Goal: Register for event/course

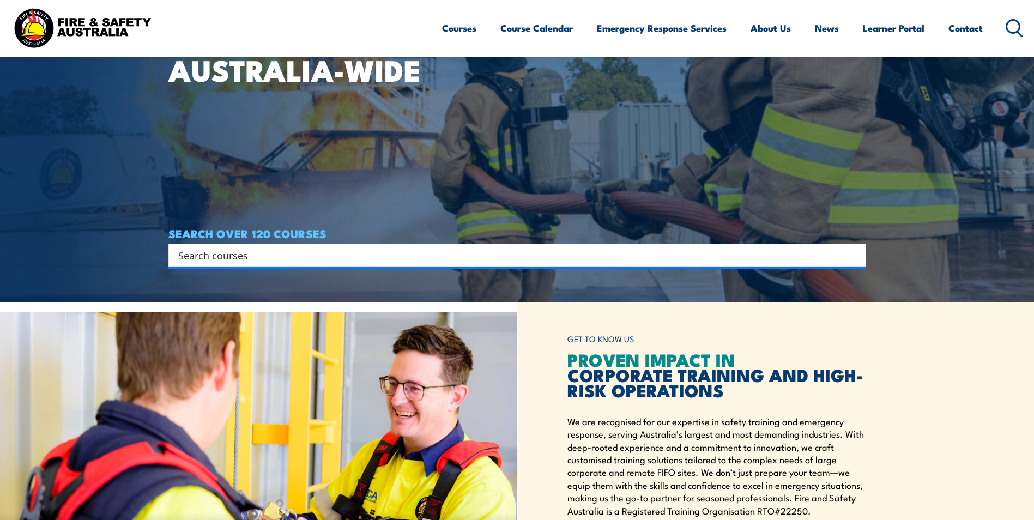
scroll to position [218, 0]
click at [299, 258] on input "Search input" at bounding box center [510, 255] width 664 height 16
type input "voc"
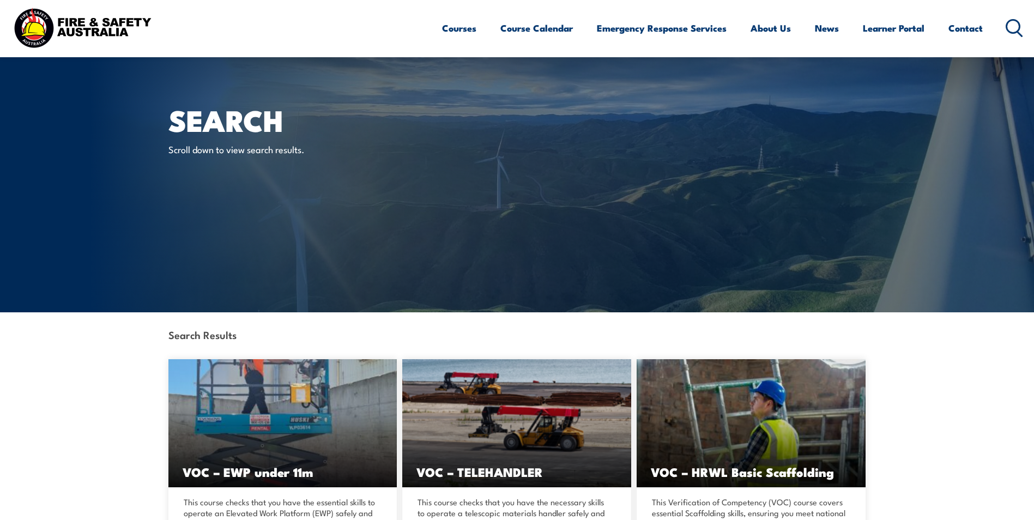
scroll to position [436, 0]
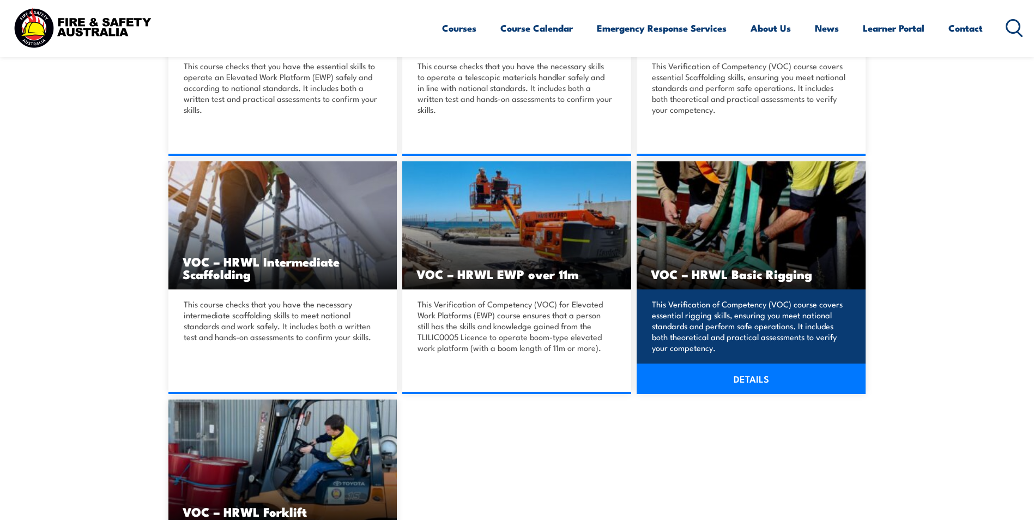
click at [752, 292] on div "This Verification of Competency (VOC) course covers essential rigging skills, e…" at bounding box center [751, 342] width 229 height 105
click at [758, 273] on h3 "VOC – HRWL Basic Rigging" at bounding box center [751, 274] width 201 height 13
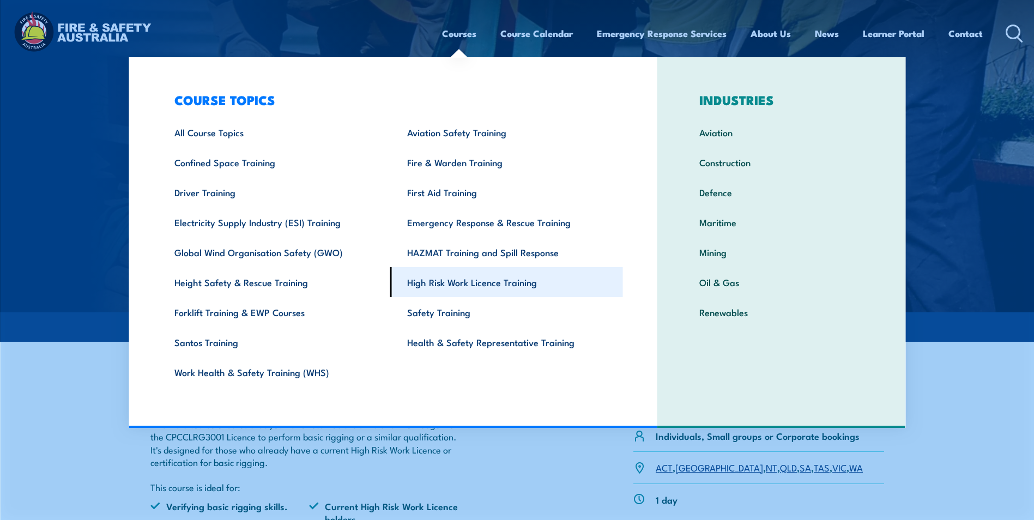
click at [476, 284] on link "High Risk Work Licence Training" at bounding box center [506, 282] width 233 height 30
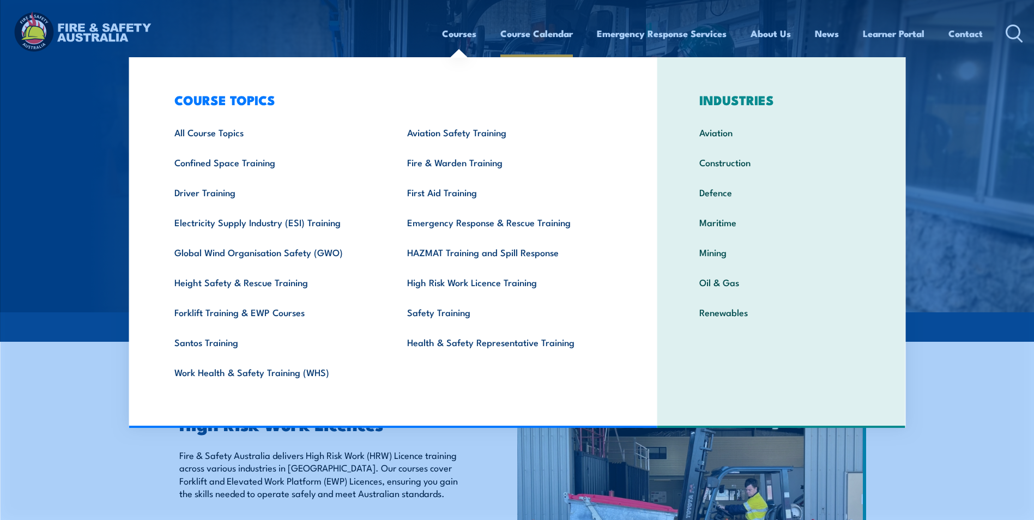
click at [529, 34] on link "Course Calendar" at bounding box center [537, 33] width 73 height 29
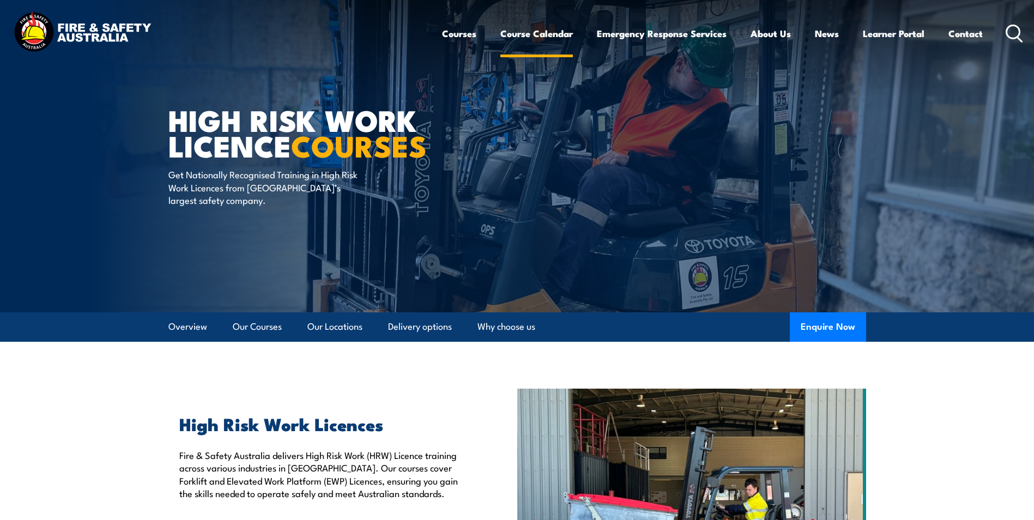
click at [520, 30] on link "Course Calendar" at bounding box center [537, 33] width 73 height 29
click at [435, 31] on div "Courses Course Calendar Emergency Response Services Services Overview Emergency…" at bounding box center [517, 33] width 1013 height 47
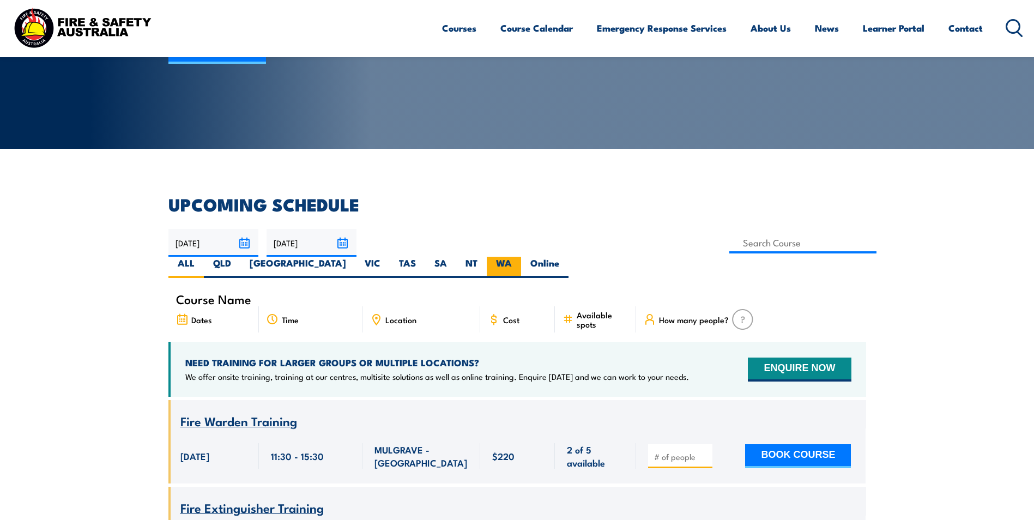
click at [521, 257] on label "WA" at bounding box center [504, 267] width 34 height 21
click at [519, 257] on input "WA" at bounding box center [515, 260] width 7 height 7
radio input "true"
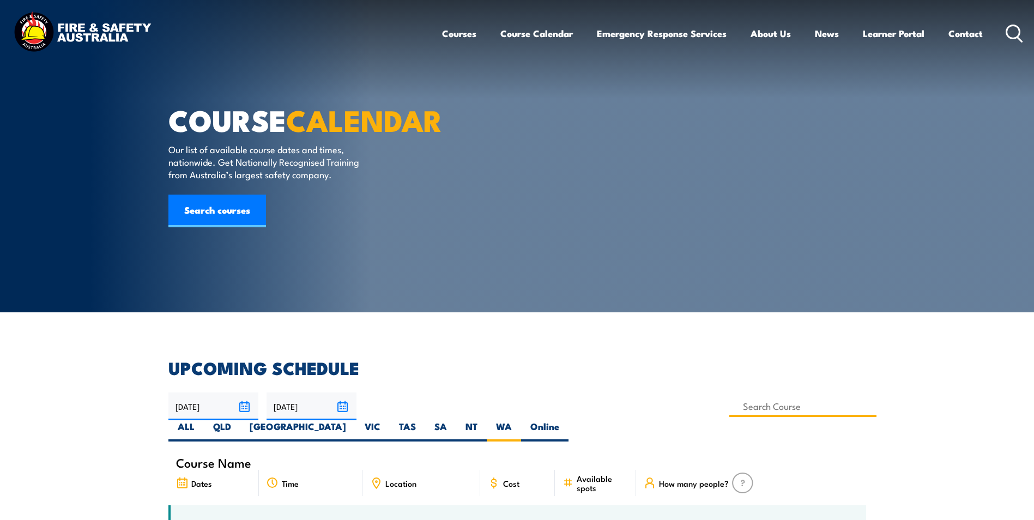
drag, startPoint x: 449, startPoint y: 402, endPoint x: 442, endPoint y: 405, distance: 7.8
click at [730, 405] on input at bounding box center [804, 406] width 148 height 21
type input "VOC – HRWL Basic Rigging"
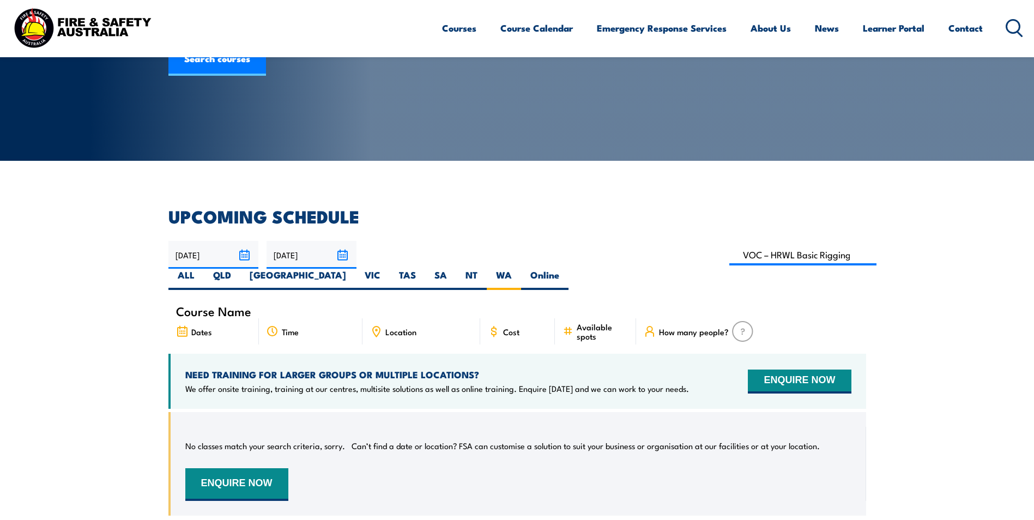
scroll to position [196, 0]
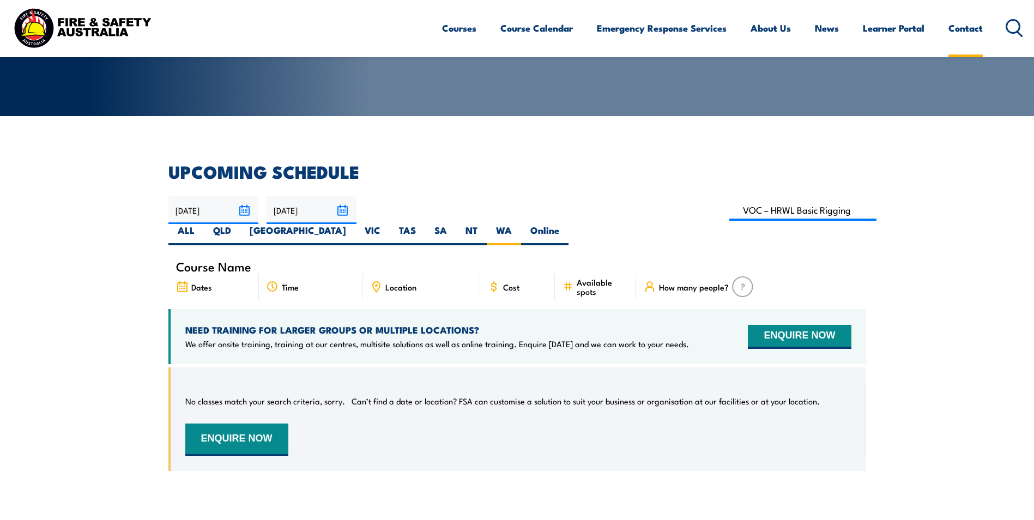
click at [972, 26] on link "Contact" at bounding box center [966, 28] width 34 height 29
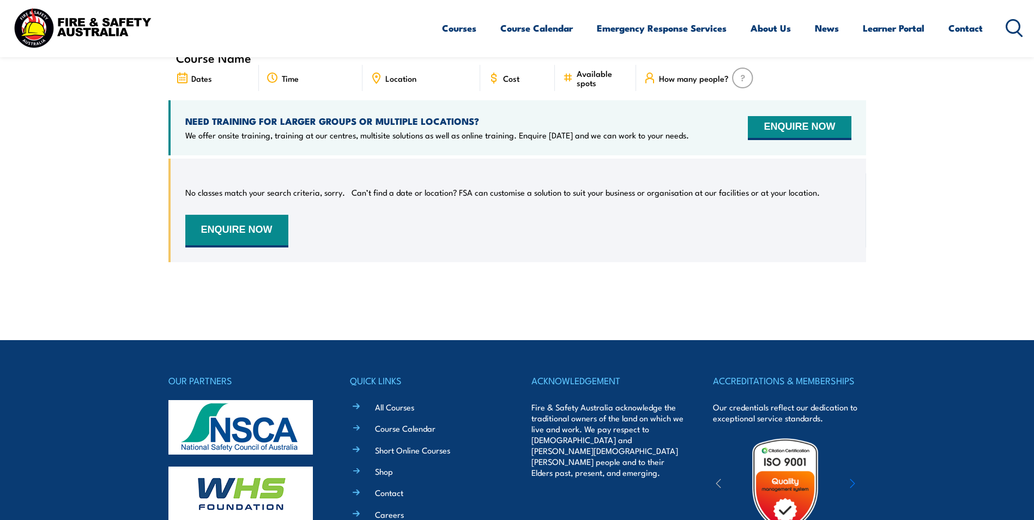
scroll to position [116, 0]
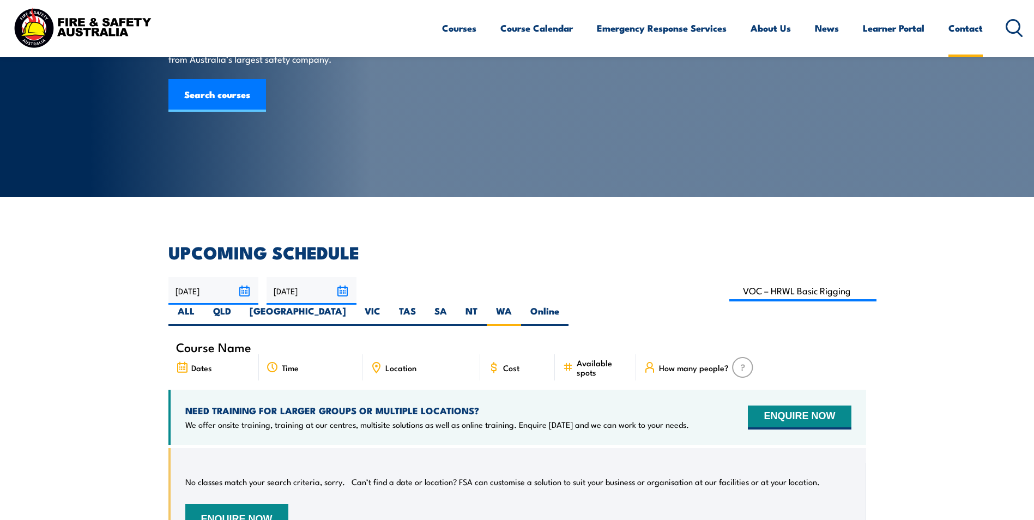
click at [970, 31] on link "Contact" at bounding box center [966, 28] width 34 height 29
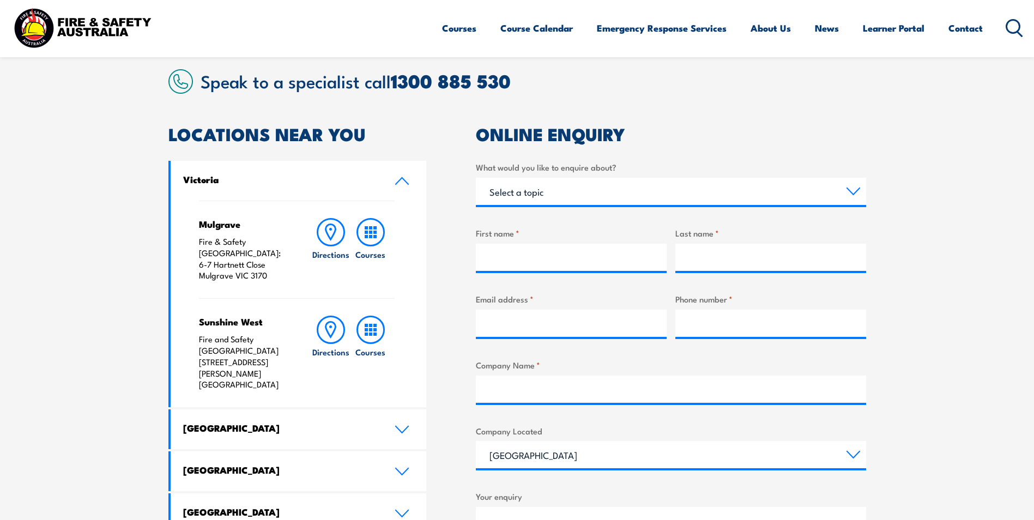
scroll to position [436, 0]
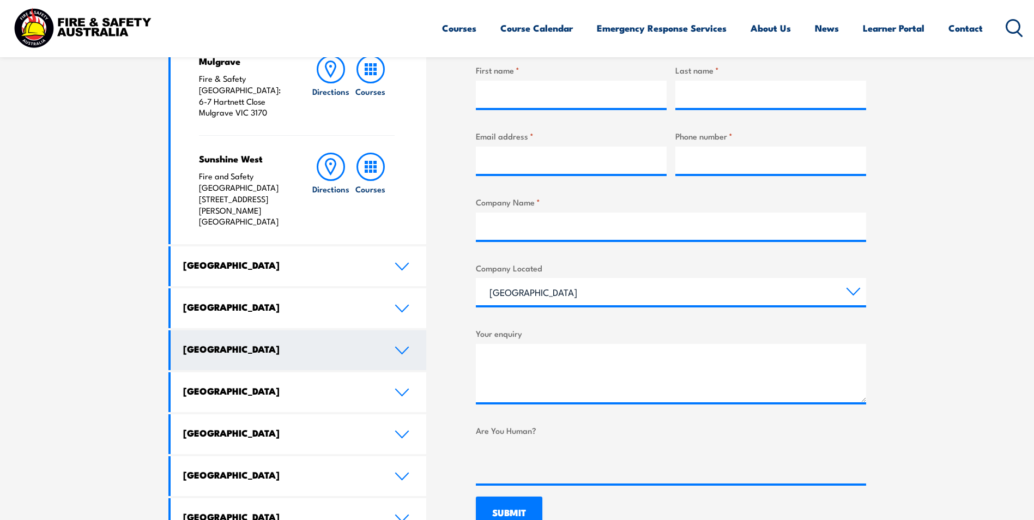
click at [288, 330] on link "Western Australia" at bounding box center [299, 350] width 256 height 40
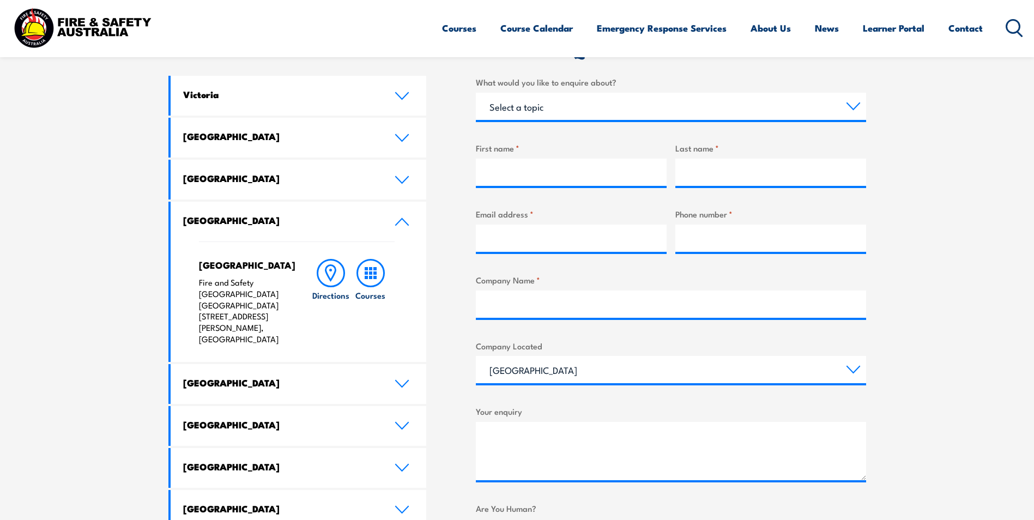
scroll to position [382, 0]
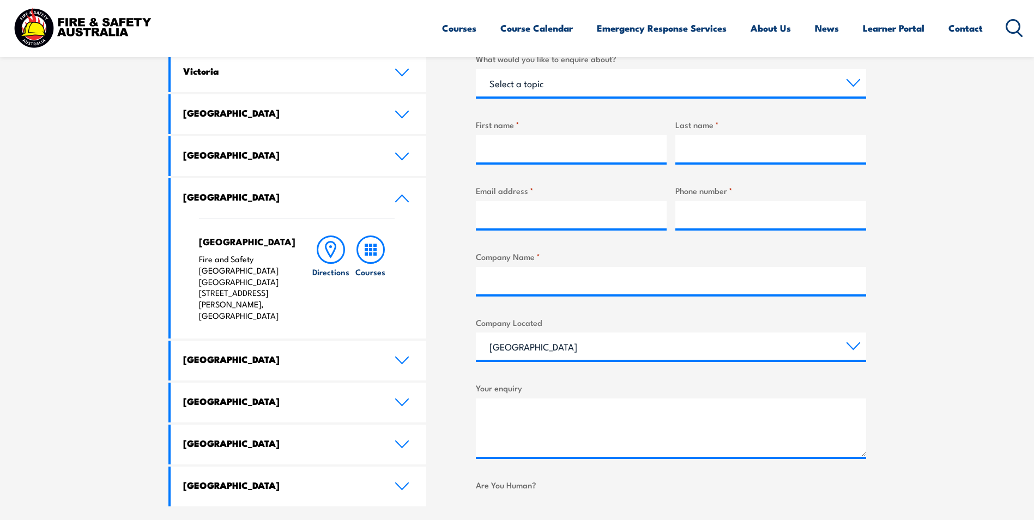
click at [403, 196] on icon at bounding box center [402, 198] width 13 height 7
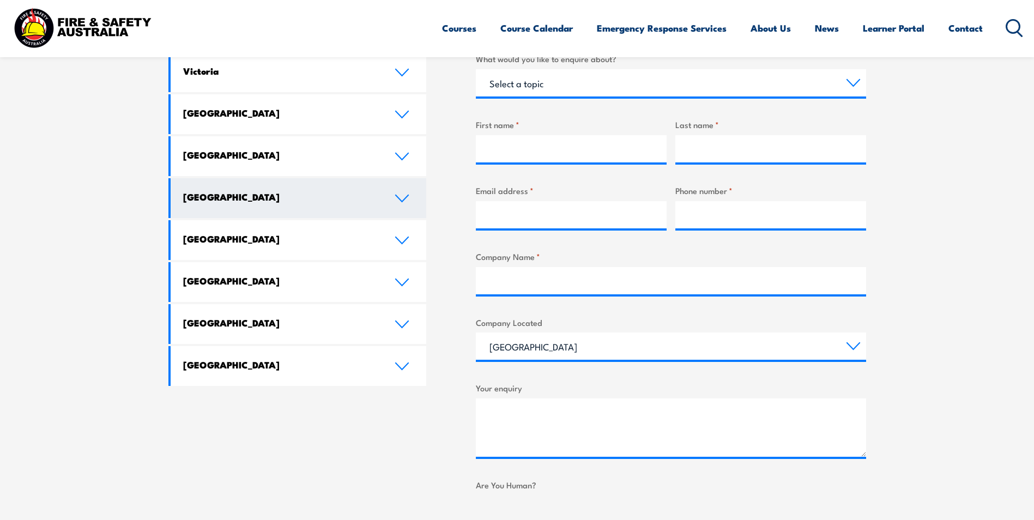
click at [403, 196] on icon at bounding box center [402, 198] width 15 height 9
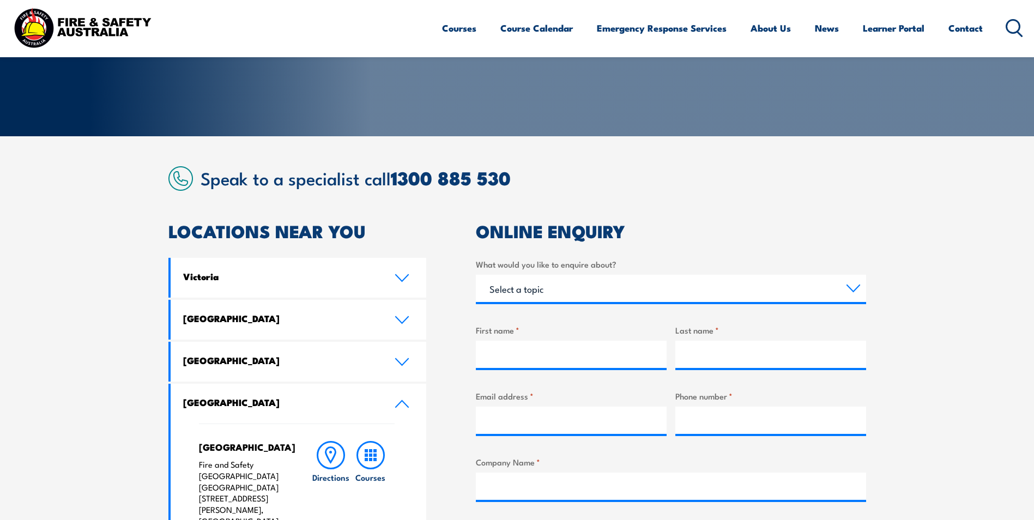
scroll to position [55, 0]
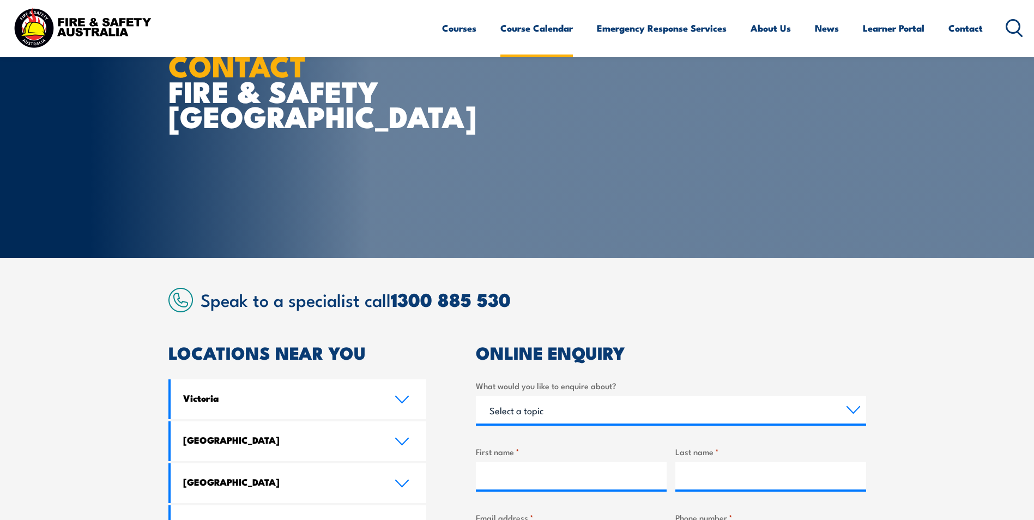
click at [525, 28] on link "Course Calendar" at bounding box center [537, 28] width 73 height 29
click at [535, 27] on link "Course Calendar" at bounding box center [537, 28] width 73 height 29
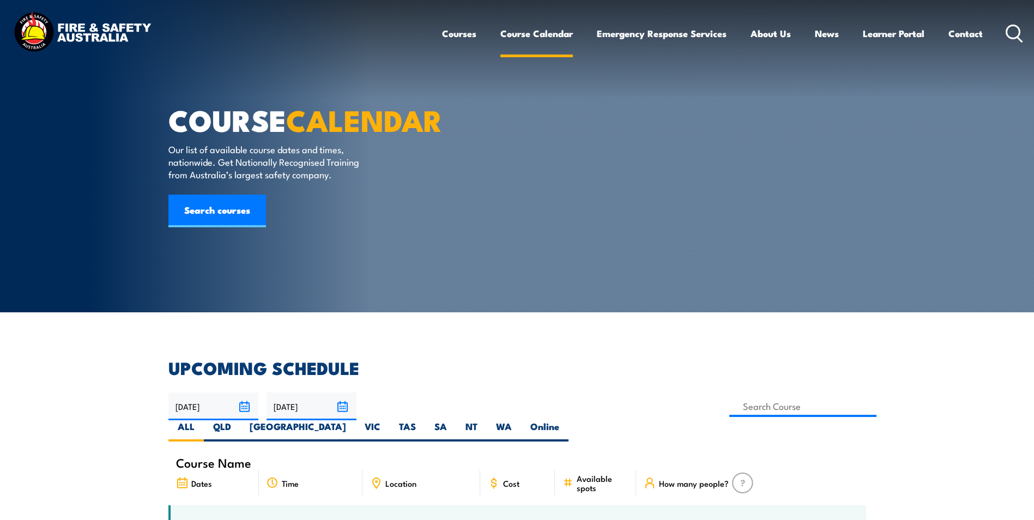
click at [535, 38] on link "Course Calendar" at bounding box center [537, 33] width 73 height 29
click at [730, 408] on input at bounding box center [804, 406] width 148 height 21
type input "voc"
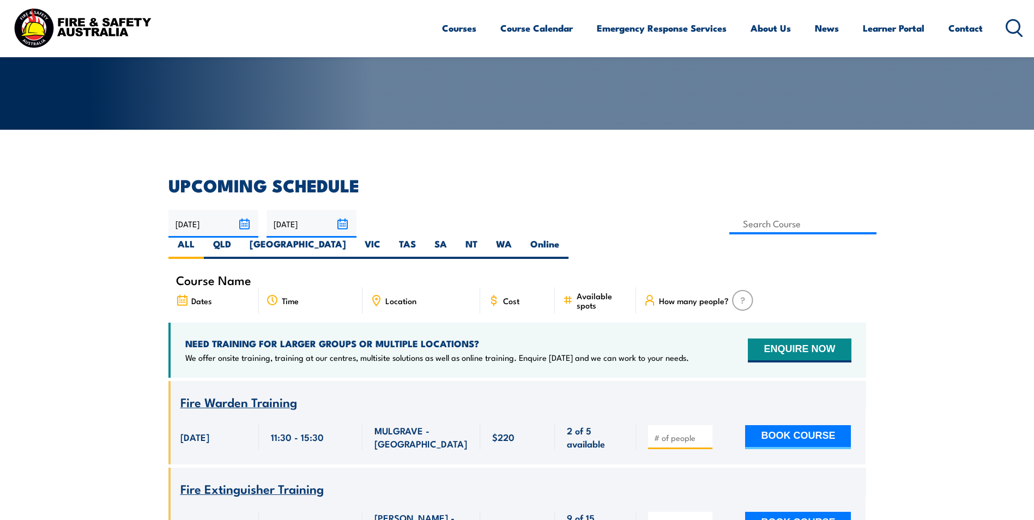
scroll to position [164, 0]
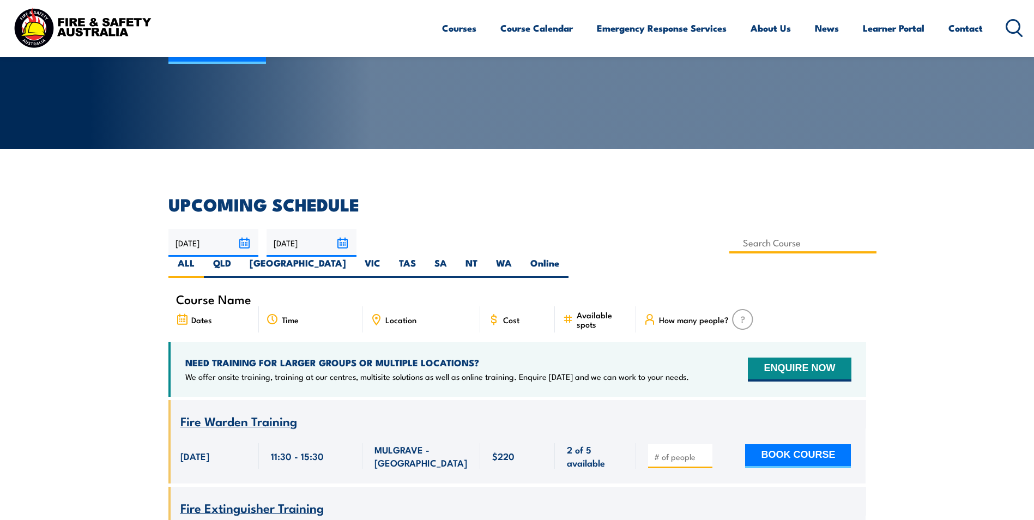
click at [730, 243] on input at bounding box center [804, 242] width 148 height 21
